Goal: Information Seeking & Learning: Find specific fact

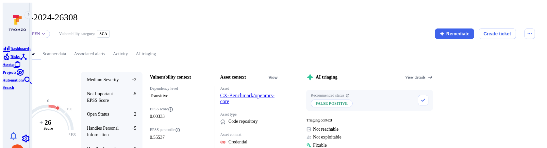
scroll to position [326, 0]
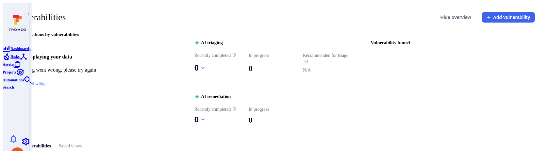
scroll to position [174, 0]
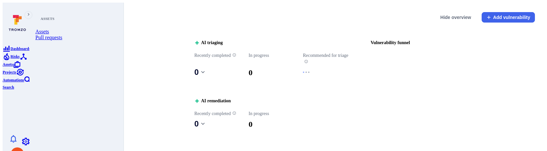
scroll to position [62, 0]
click at [25, 84] on icon "Search" at bounding box center [29, 81] width 8 height 8
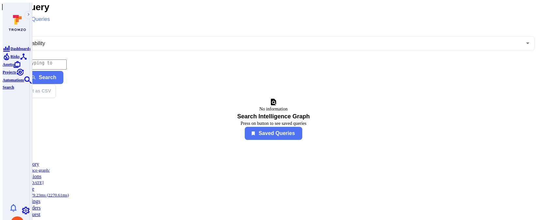
click at [205, 93] on div "No information Search Intelligence Graph Press on button to see saved queries S…" at bounding box center [273, 116] width 523 height 47
click at [67, 61] on textarea "Intelligence Graph search area" at bounding box center [39, 65] width 55 height 10
paste textarea "fin_4qRc9ckDVMob1WOr"
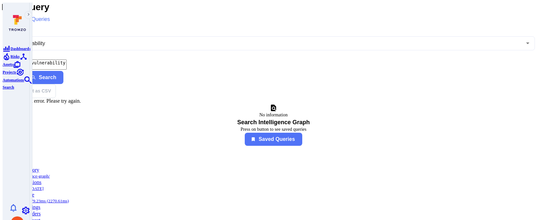
type textarea "tromzo_vulnerability_id = "fin_4qRc9ckDVMob1WOr""
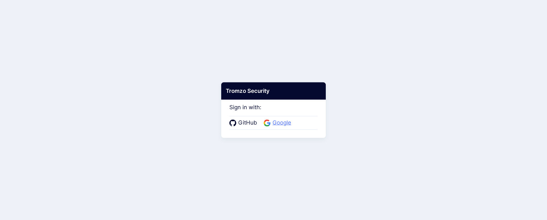
click at [276, 124] on span "Google" at bounding box center [282, 123] width 23 height 9
